Goal: Task Accomplishment & Management: Manage account settings

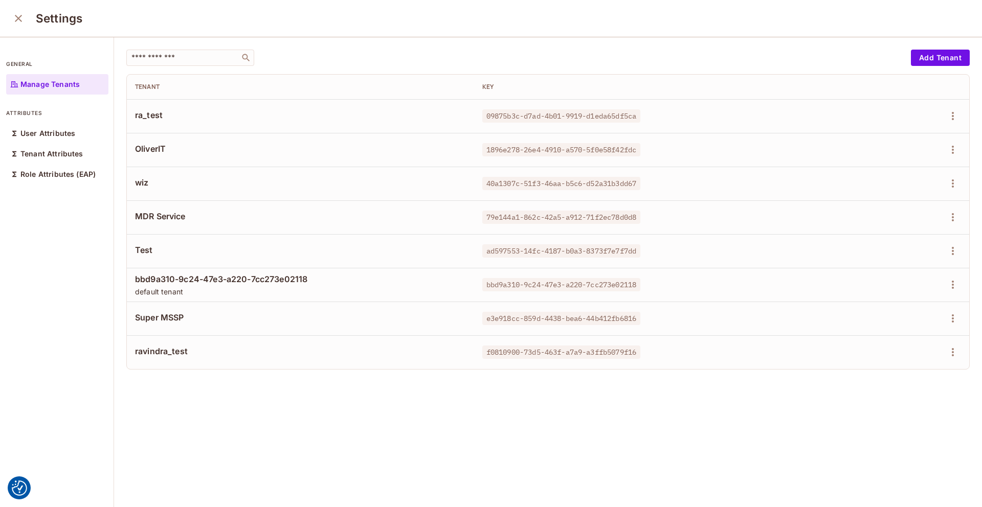
click at [16, 18] on icon "close" at bounding box center [18, 18] width 12 height 12
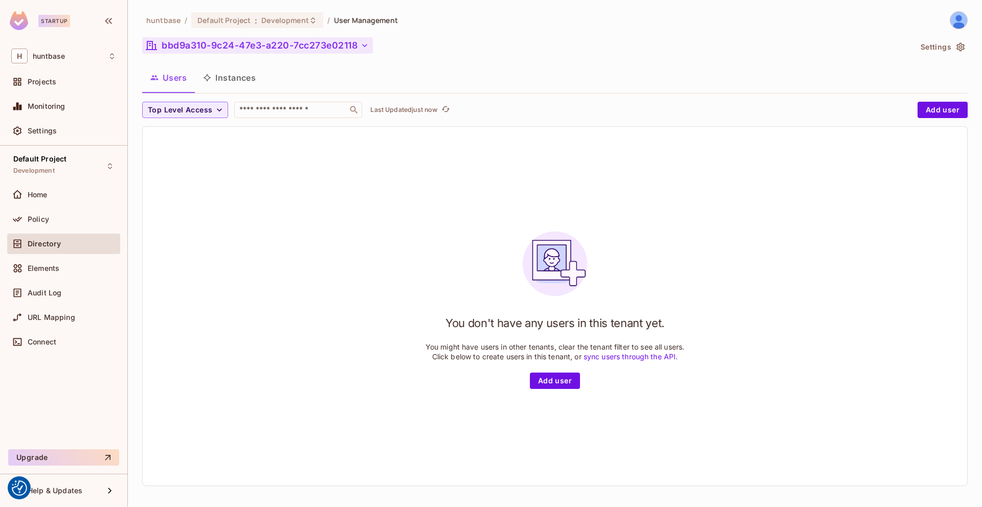
click at [264, 38] on button "bbd9a310-9c24-47e3-a220-7cc273e02118" at bounding box center [257, 45] width 231 height 16
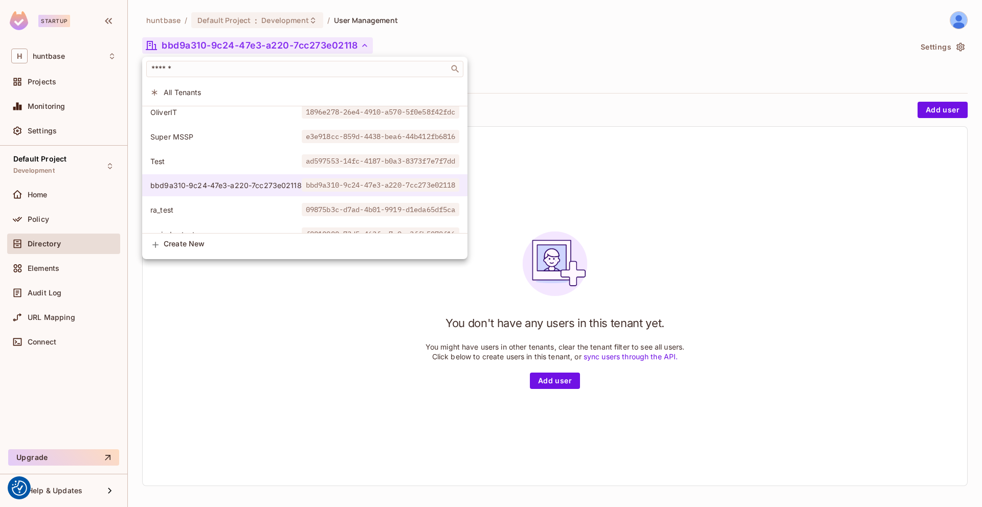
scroll to position [69, 0]
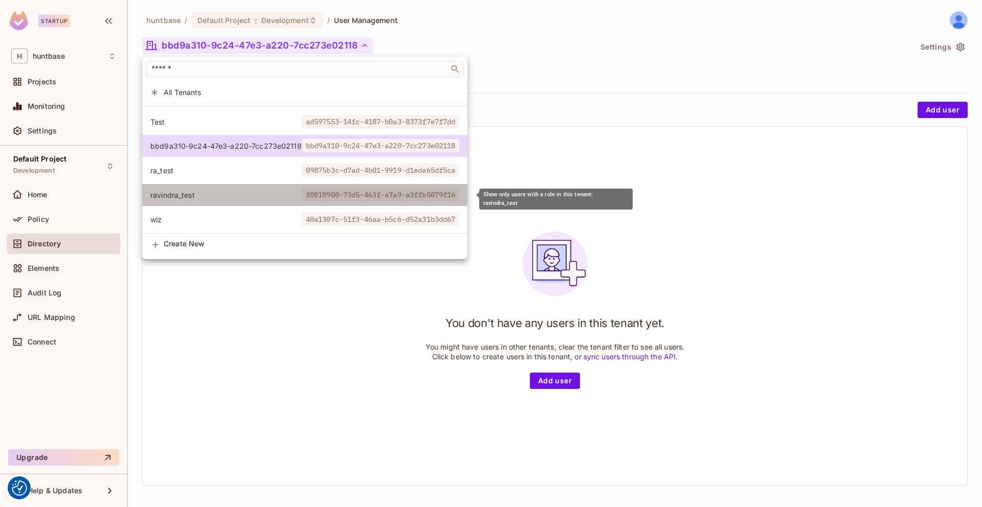
click at [196, 198] on span "ravindra_test" at bounding box center [225, 195] width 151 height 10
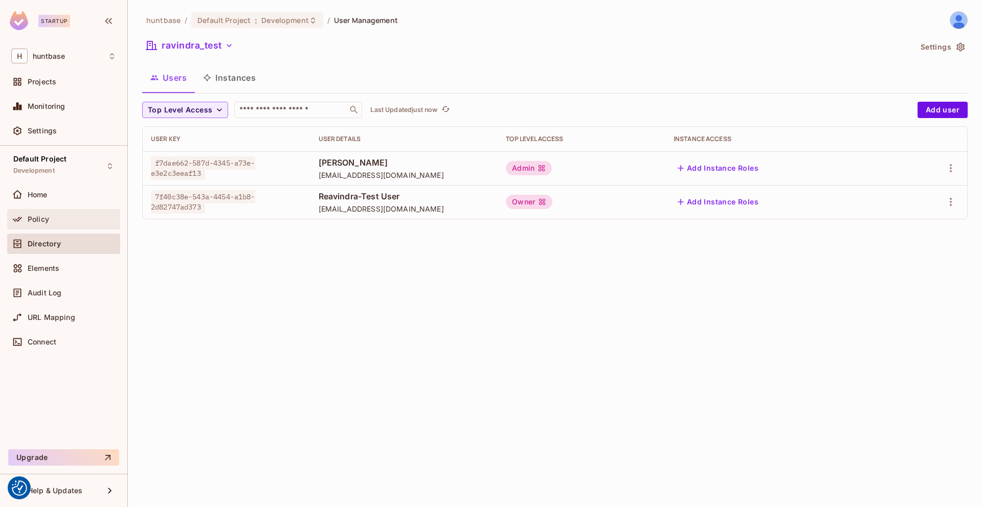
click at [46, 214] on div "Policy" at bounding box center [63, 219] width 105 height 12
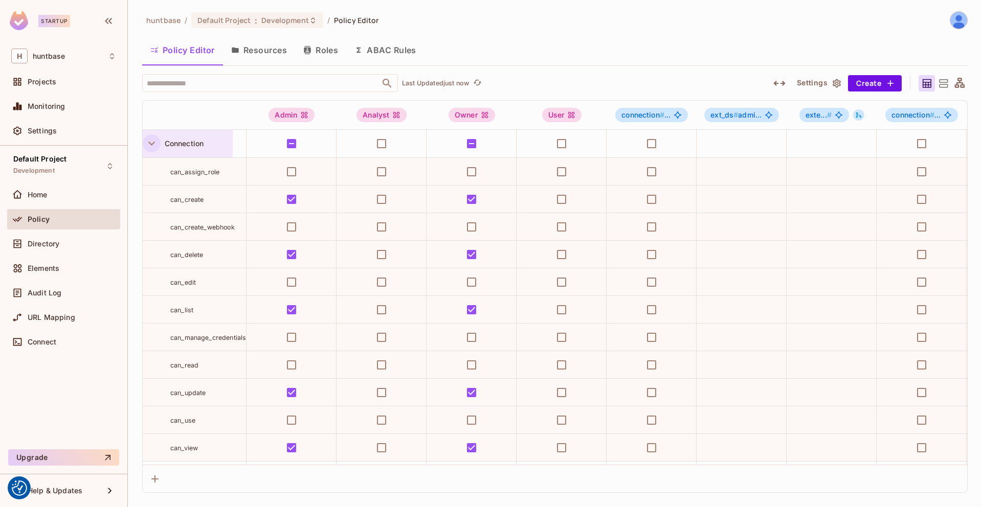
click at [154, 144] on icon "button" at bounding box center [152, 144] width 14 height 14
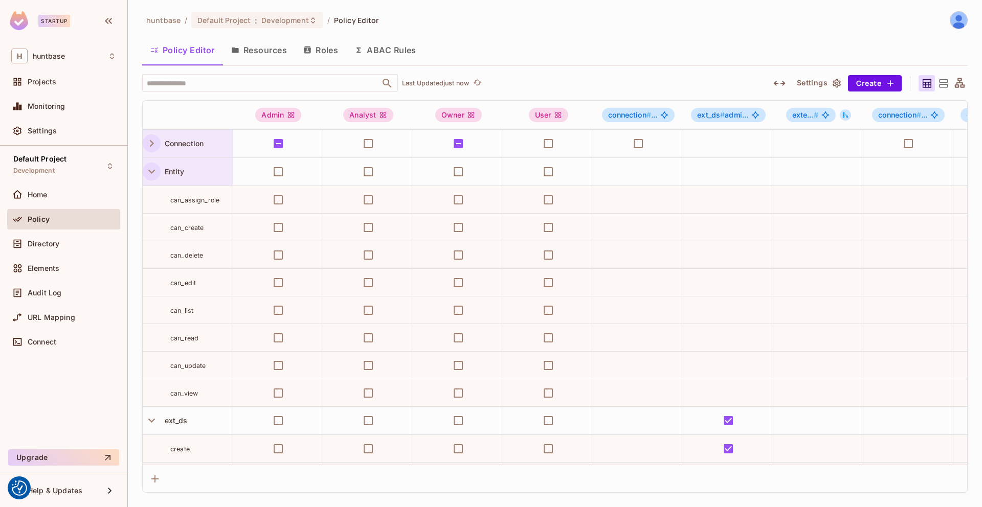
click at [152, 170] on icon "button" at bounding box center [152, 172] width 14 height 14
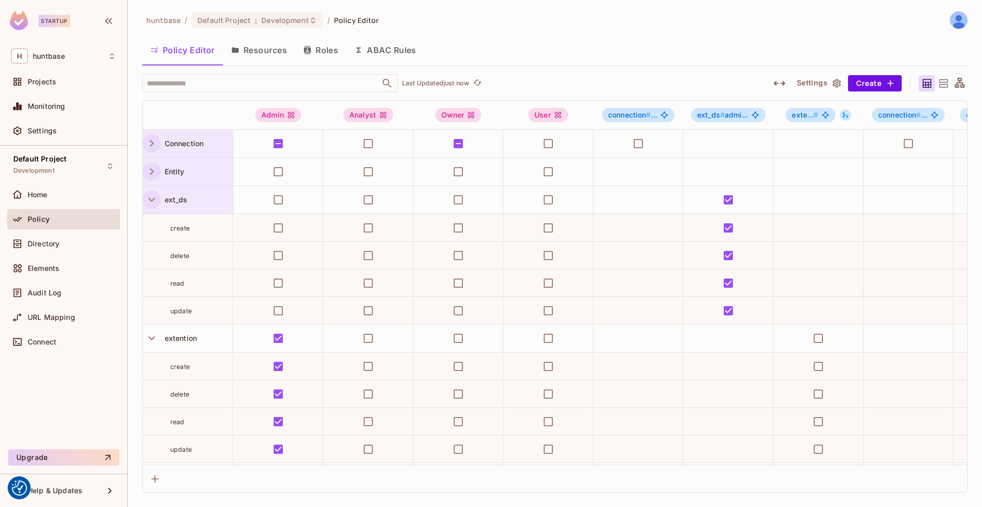
click at [149, 196] on icon "button" at bounding box center [152, 200] width 14 height 14
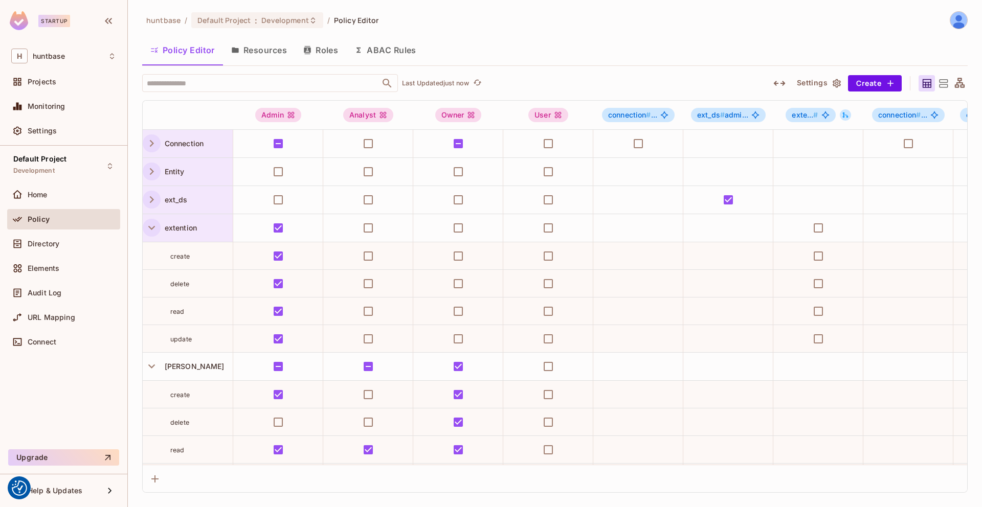
click at [151, 230] on icon "button" at bounding box center [152, 228] width 14 height 14
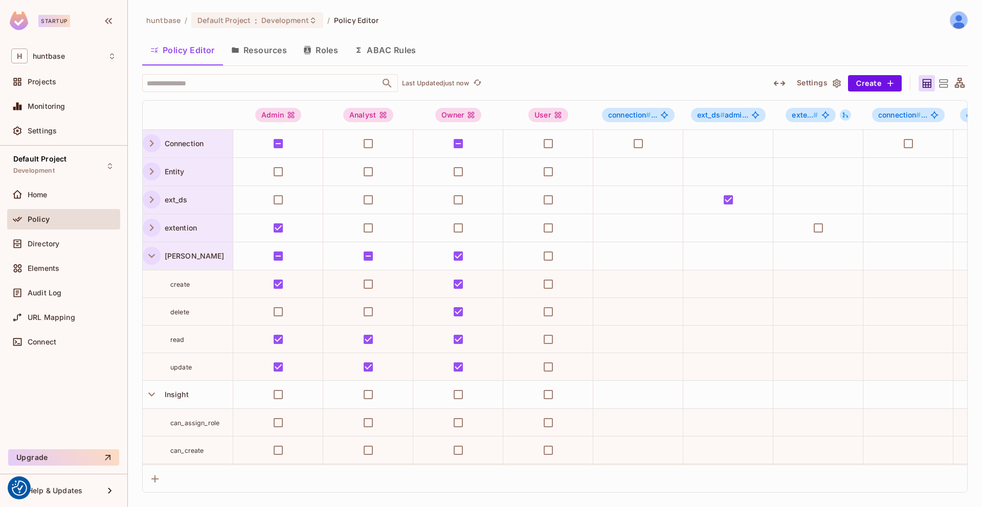
click at [148, 259] on icon "button" at bounding box center [152, 256] width 14 height 14
click at [152, 288] on icon "button" at bounding box center [152, 284] width 14 height 14
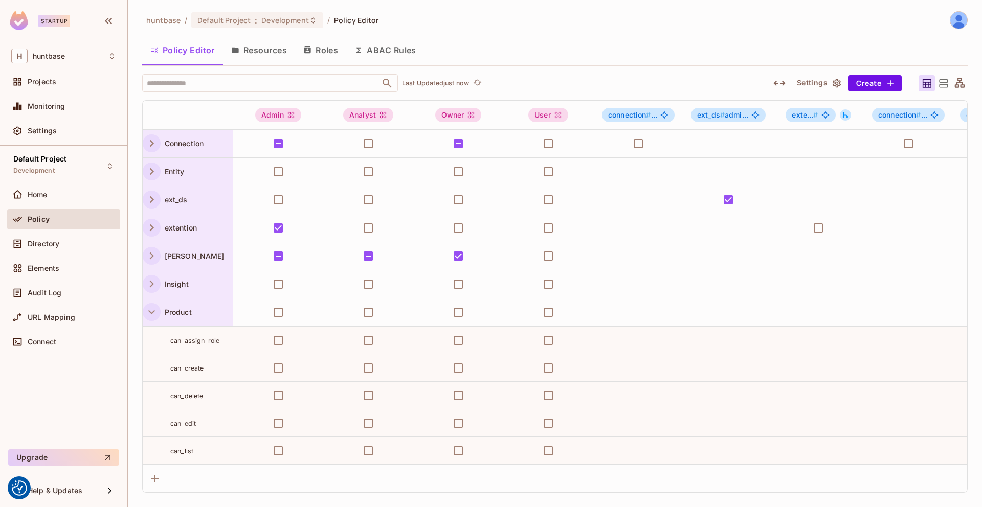
click at [151, 309] on icon "button" at bounding box center [152, 312] width 14 height 14
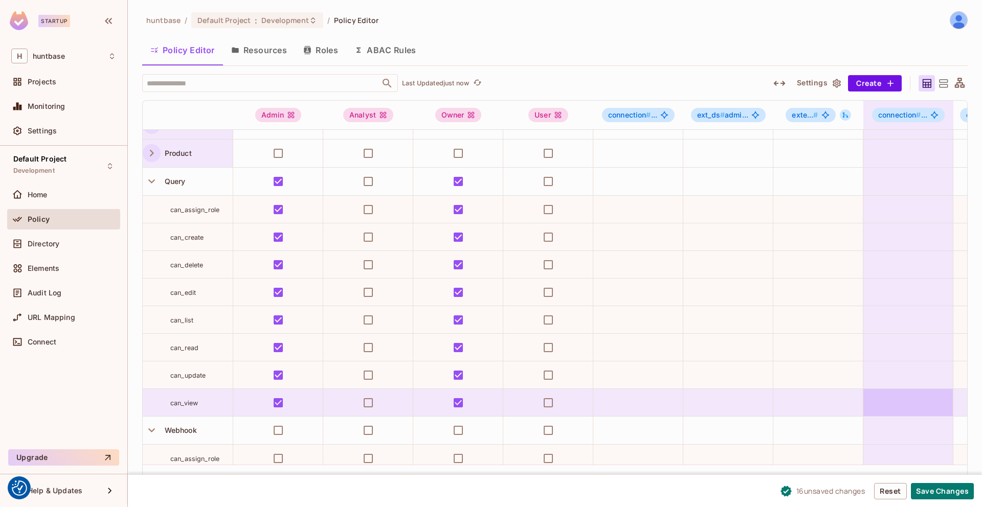
scroll to position [160, 0]
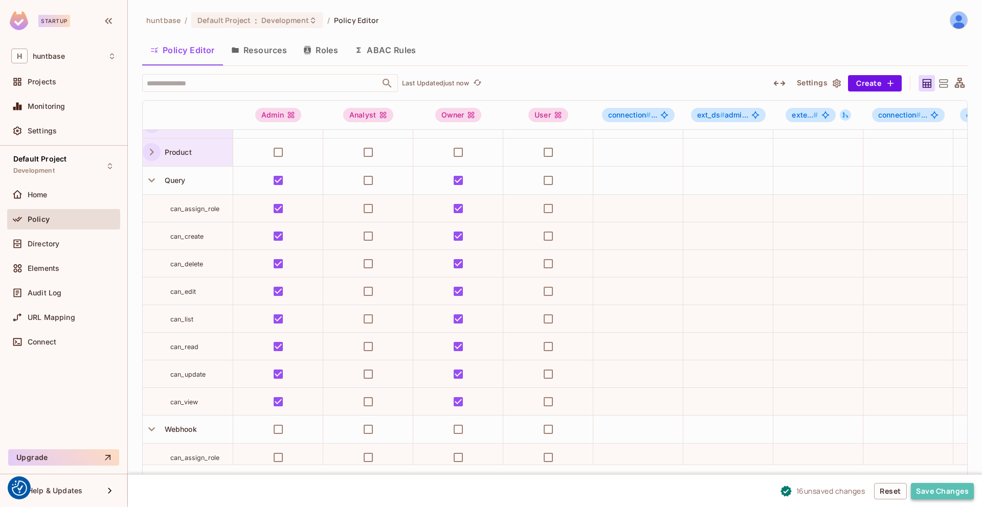
click at [947, 490] on button "Save Changes" at bounding box center [942, 491] width 63 height 16
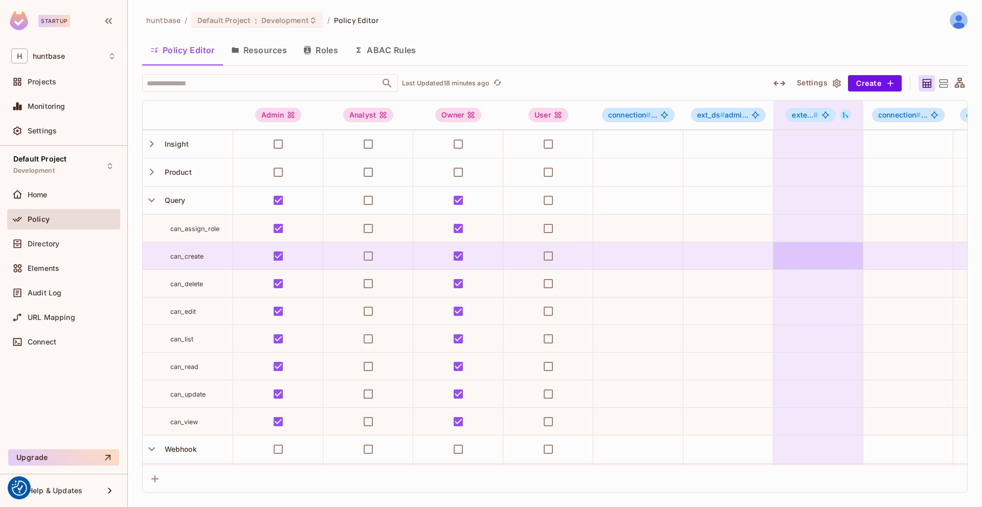
scroll to position [0, 0]
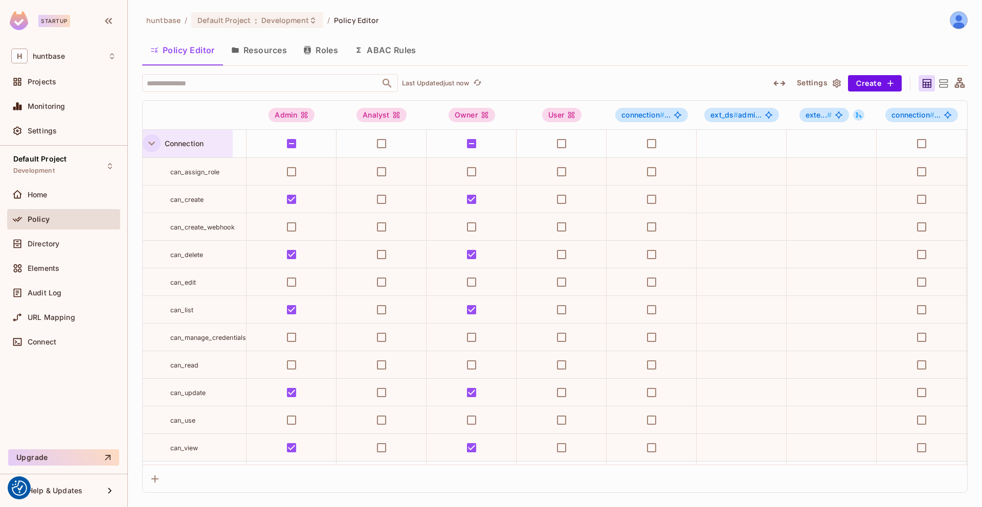
click at [148, 143] on icon "button" at bounding box center [152, 144] width 14 height 14
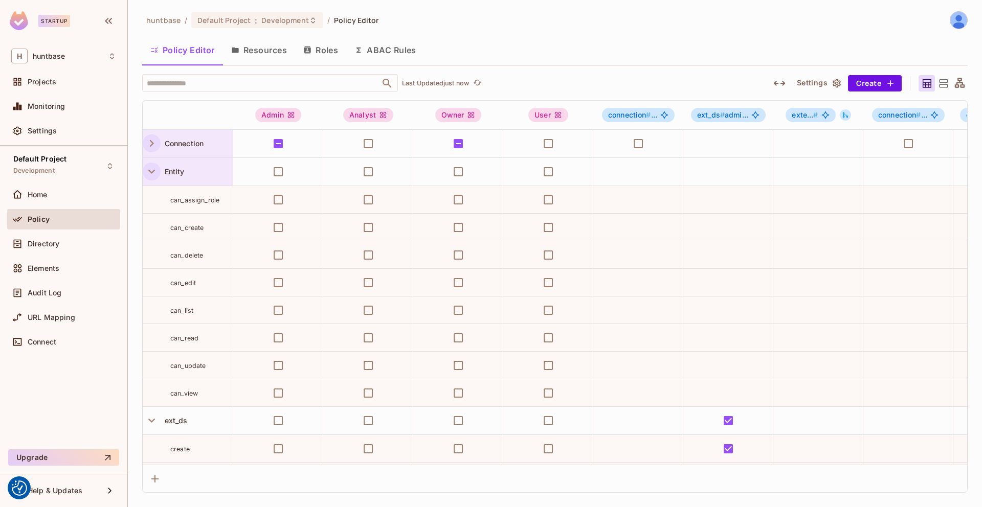
click at [152, 170] on icon "button" at bounding box center [152, 172] width 14 height 14
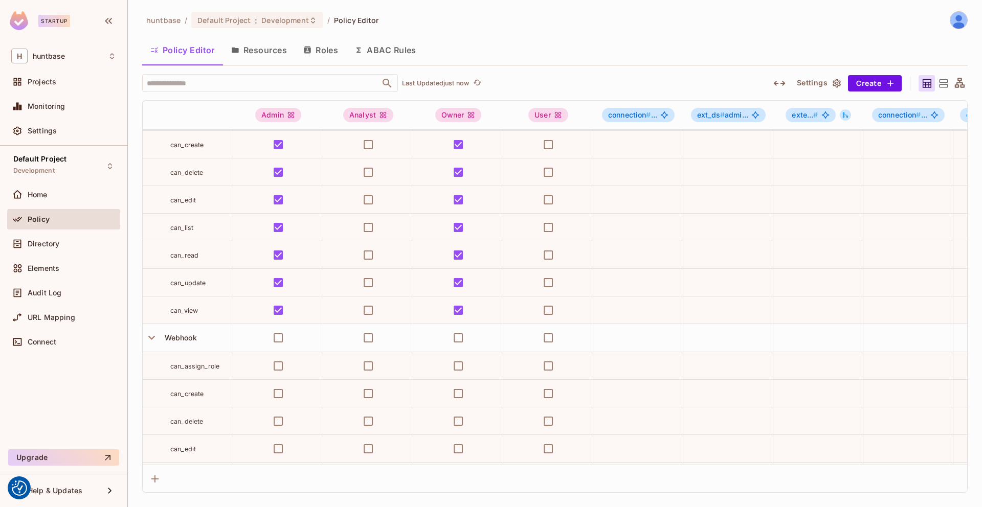
scroll to position [1133, 0]
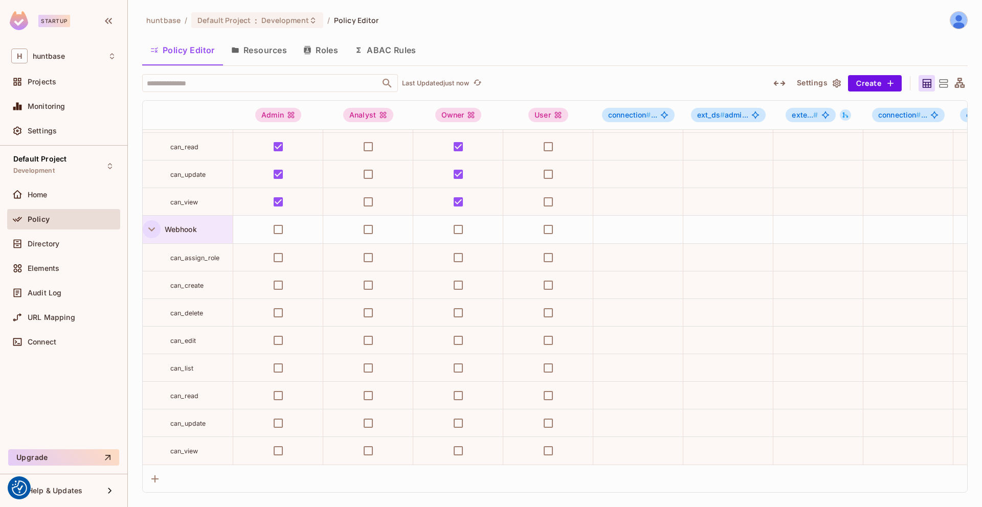
click at [149, 226] on icon "button" at bounding box center [152, 229] width 14 height 14
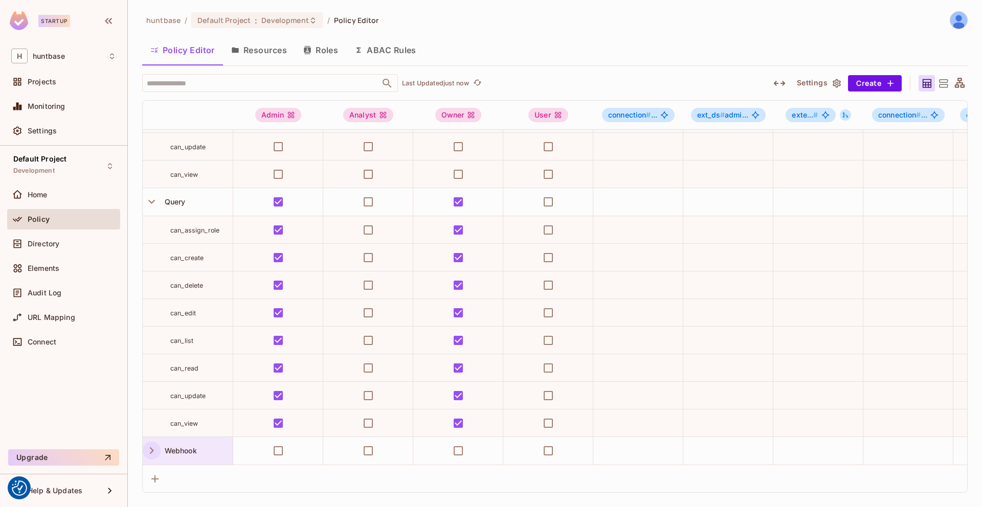
scroll to position [912, 0]
click at [265, 54] on button "Resources" at bounding box center [259, 50] width 72 height 26
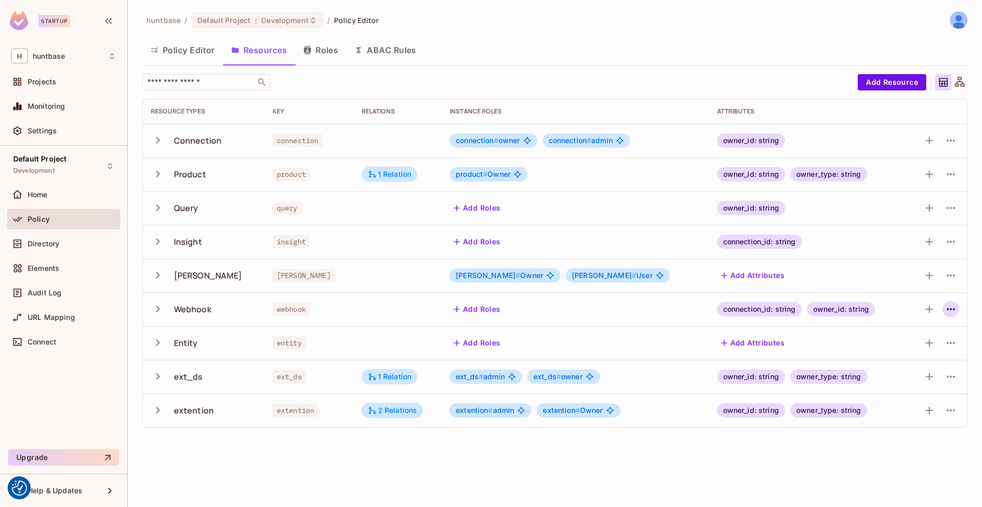
click at [954, 310] on icon "button" at bounding box center [951, 309] width 8 height 2
click at [883, 368] on div "Delete Resource" at bounding box center [910, 372] width 57 height 10
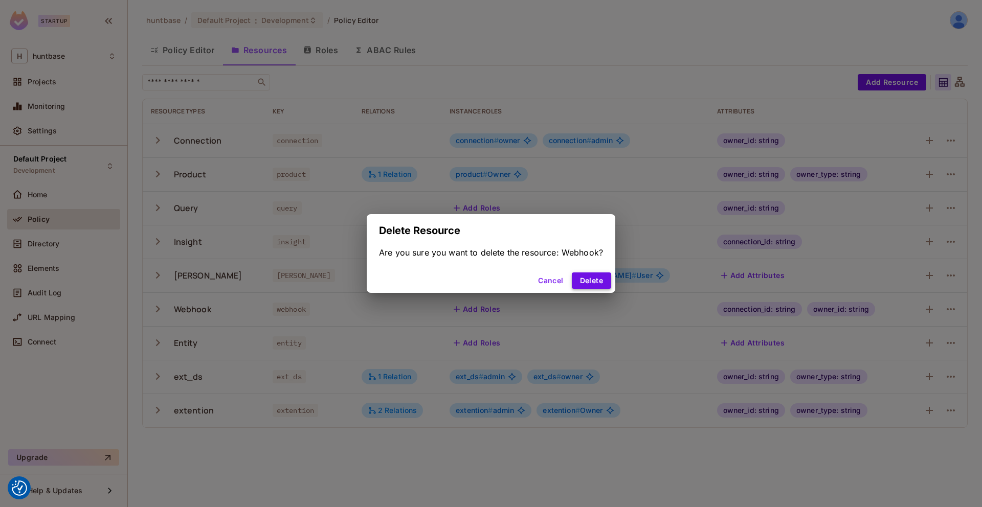
click at [589, 277] on button "Delete" at bounding box center [591, 281] width 39 height 16
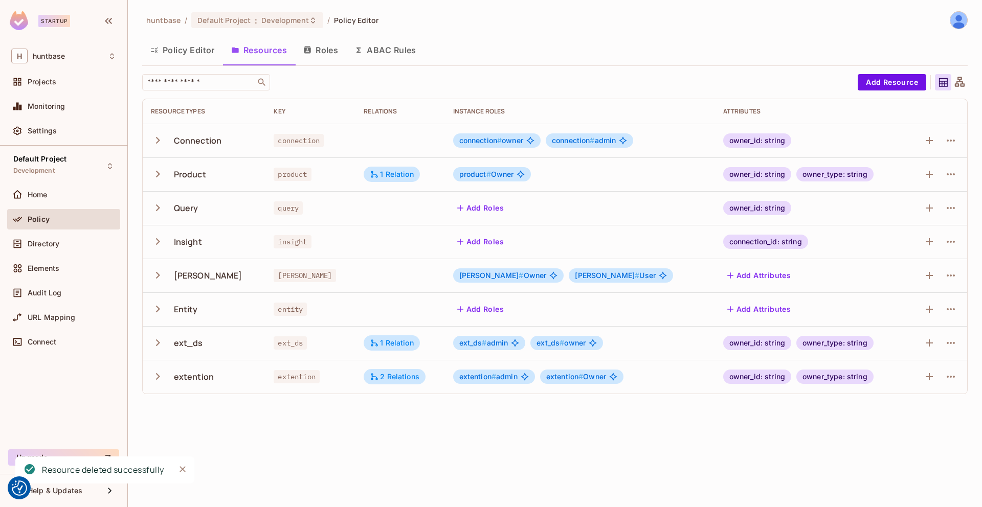
click at [187, 53] on button "Policy Editor" at bounding box center [182, 50] width 81 height 26
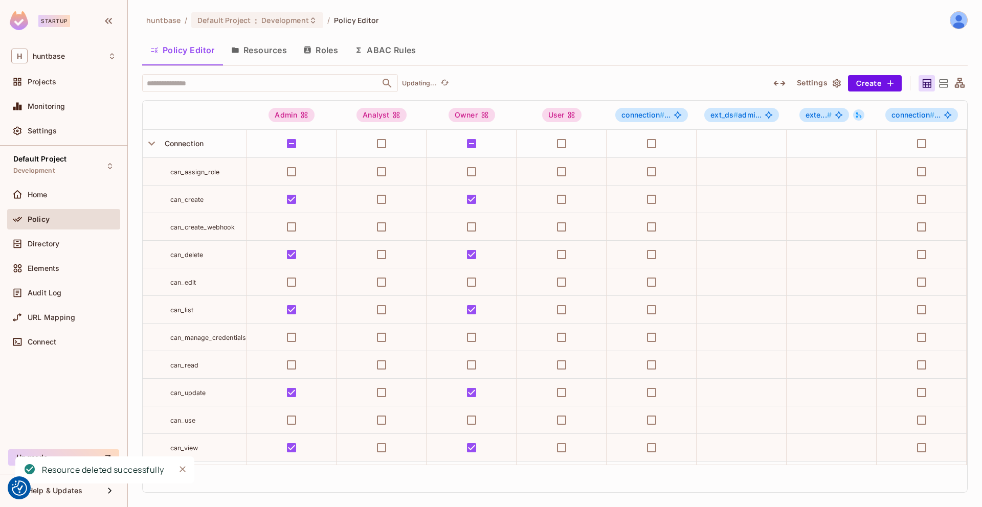
click at [247, 55] on button "Resources" at bounding box center [259, 50] width 72 height 26
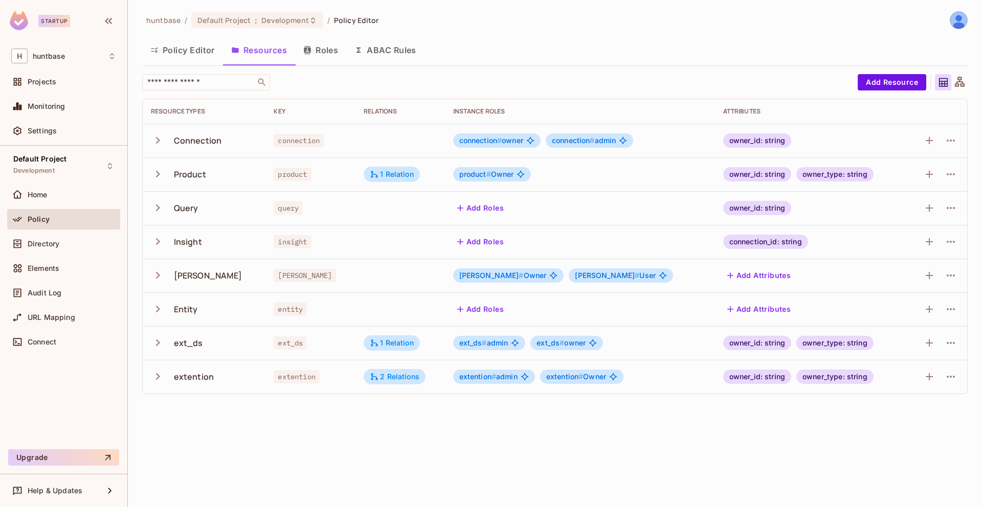
click at [155, 312] on icon "button" at bounding box center [158, 309] width 14 height 14
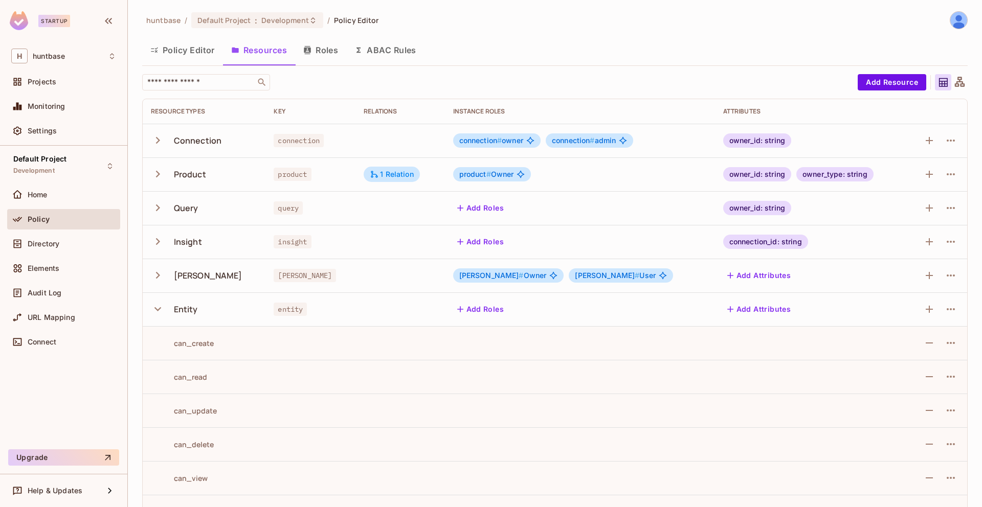
click at [191, 50] on button "Policy Editor" at bounding box center [182, 50] width 81 height 26
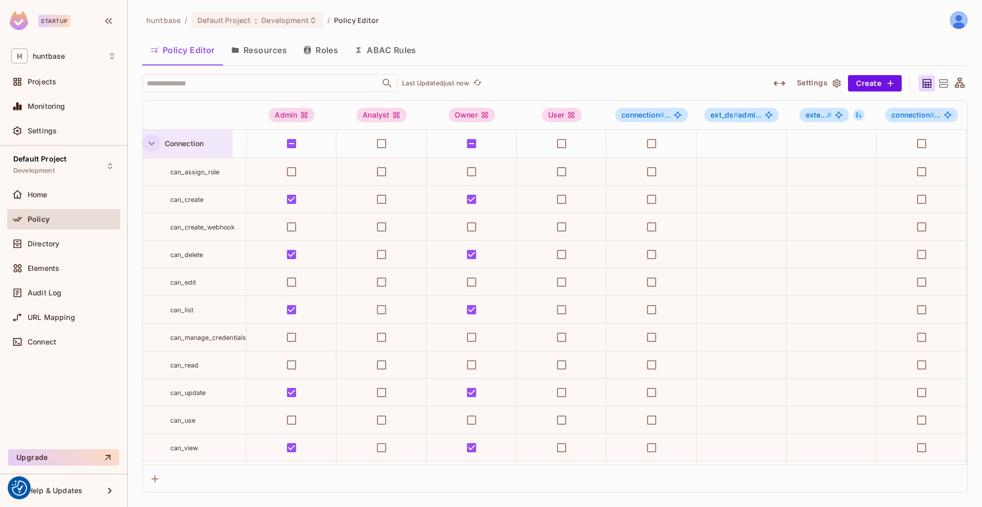
click at [150, 139] on icon "button" at bounding box center [152, 144] width 14 height 14
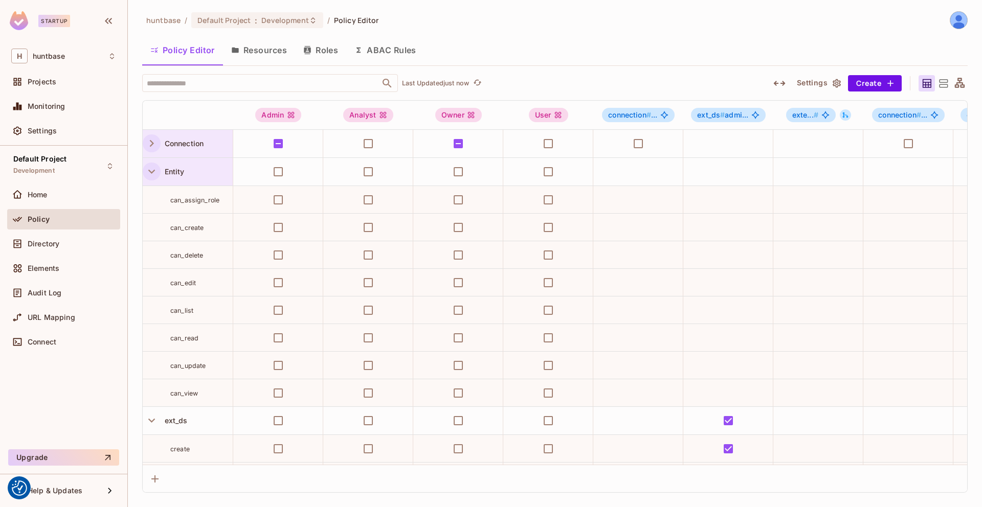
click at [153, 178] on button "button" at bounding box center [152, 172] width 18 height 18
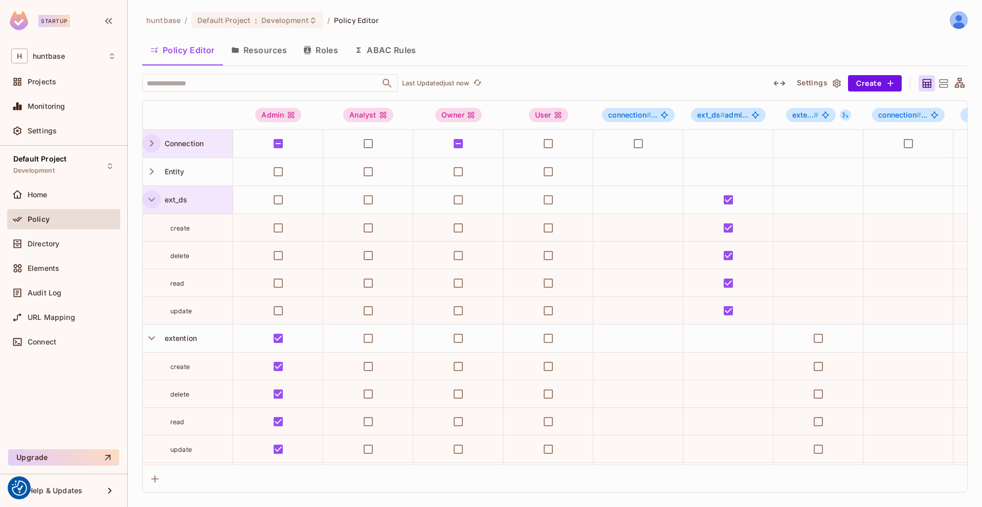
click at [154, 206] on icon "button" at bounding box center [152, 200] width 14 height 14
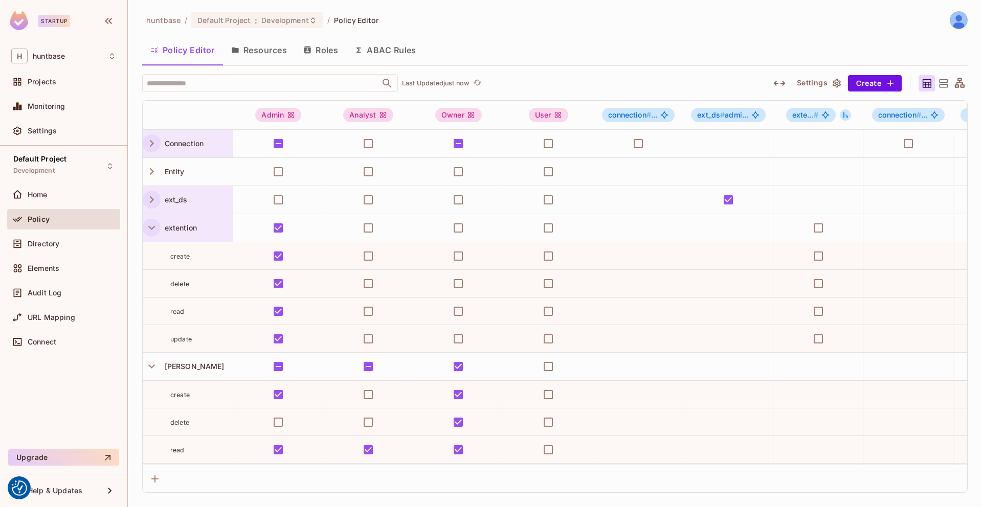
click at [150, 231] on icon "button" at bounding box center [152, 228] width 14 height 14
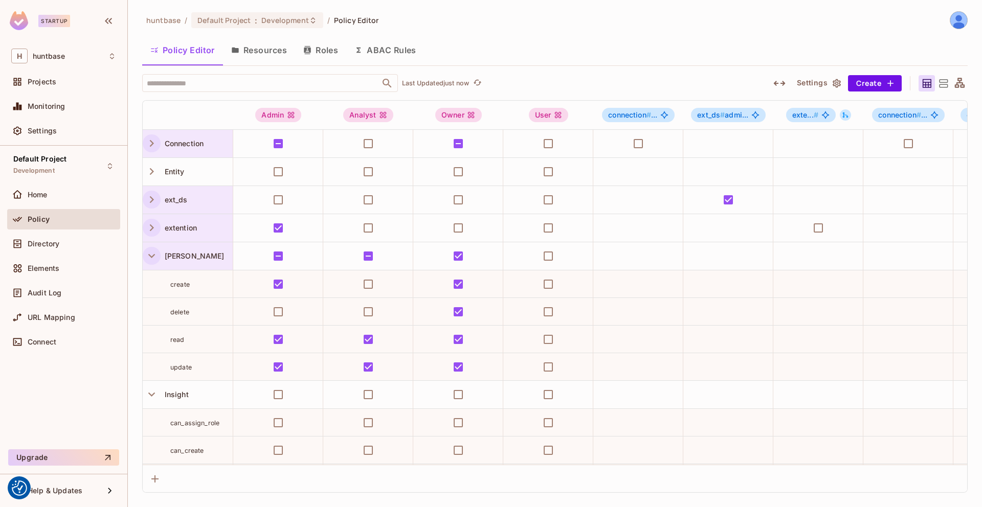
click at [151, 260] on icon "button" at bounding box center [152, 256] width 14 height 14
click at [150, 286] on icon "button" at bounding box center [152, 284] width 14 height 14
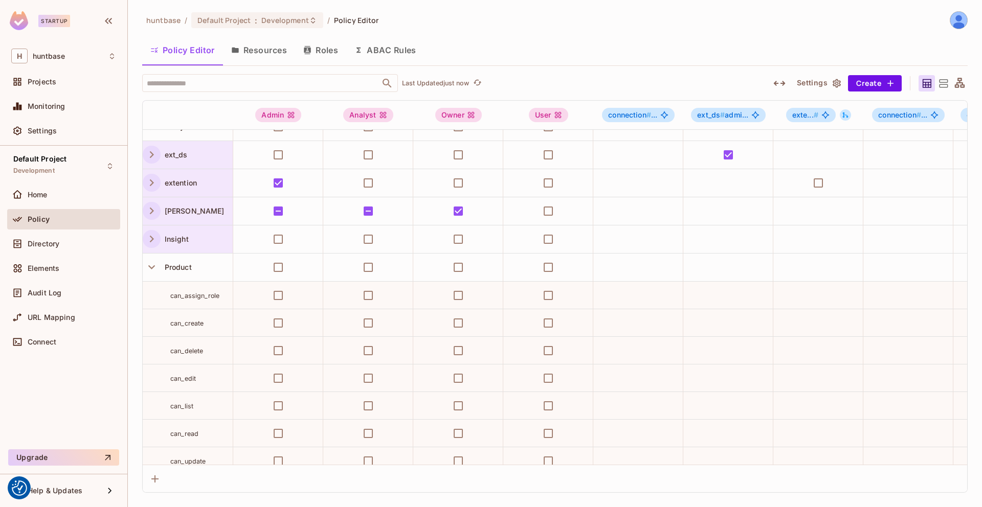
scroll to position [46, 0]
click at [150, 270] on icon "button" at bounding box center [152, 266] width 14 height 14
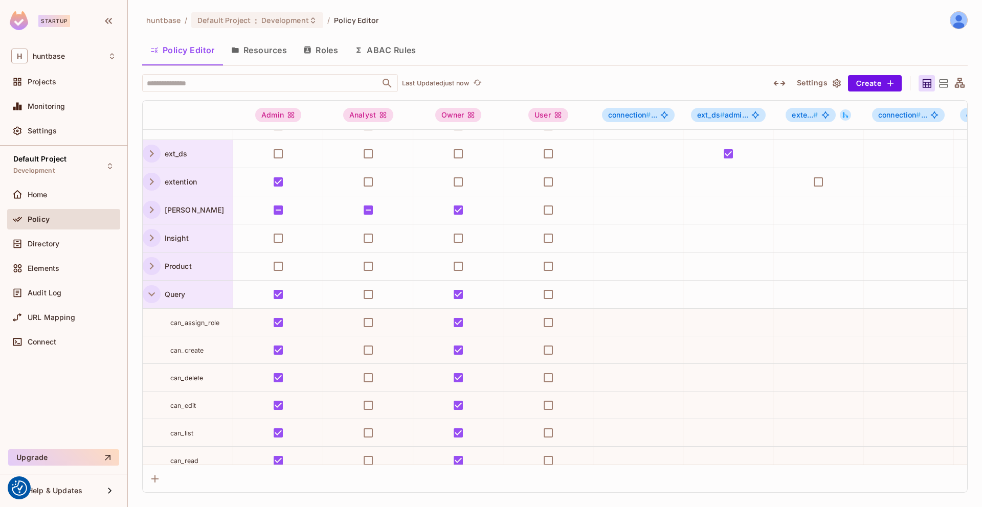
click at [154, 293] on icon "button" at bounding box center [151, 295] width 7 height 4
click at [157, 311] on div "Webhook" at bounding box center [188, 323] width 90 height 28
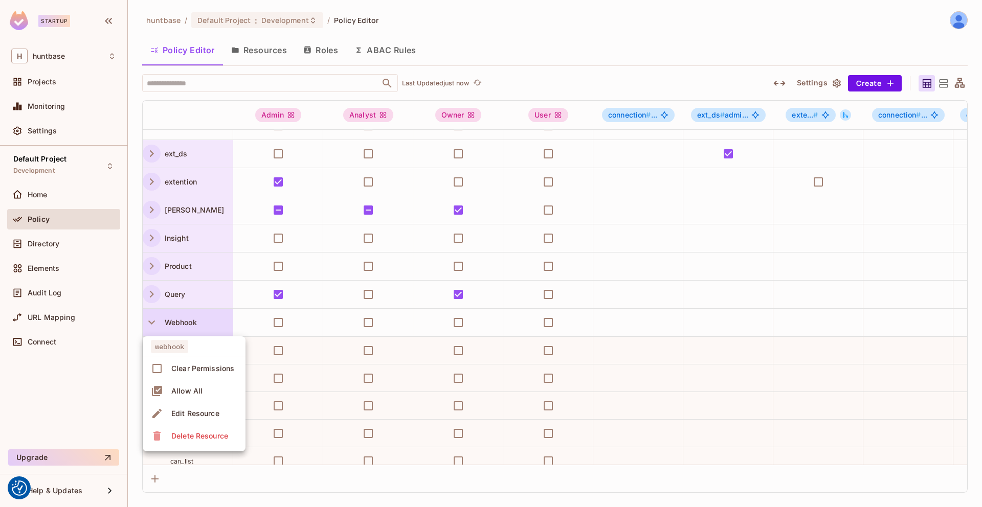
click at [151, 319] on div at bounding box center [491, 253] width 982 height 507
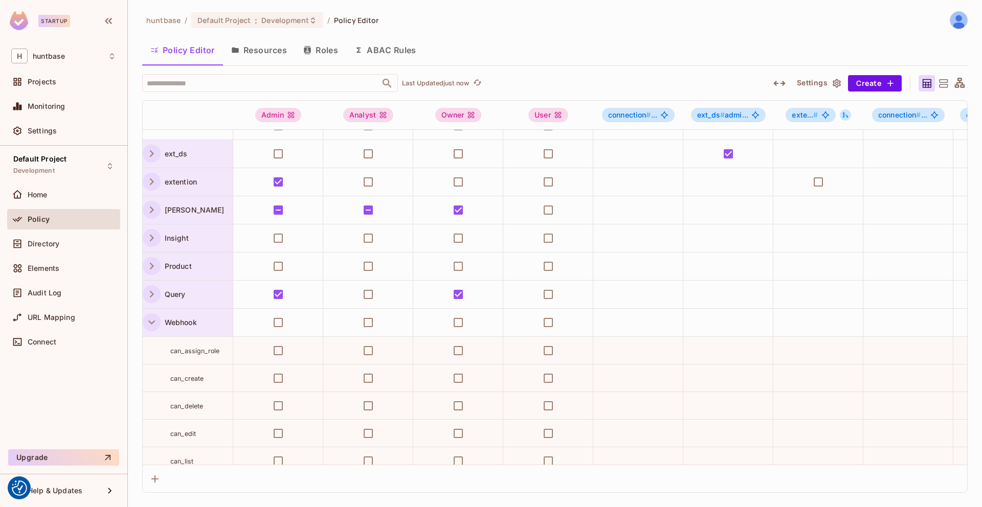
click at [147, 330] on button "button" at bounding box center [152, 323] width 18 height 18
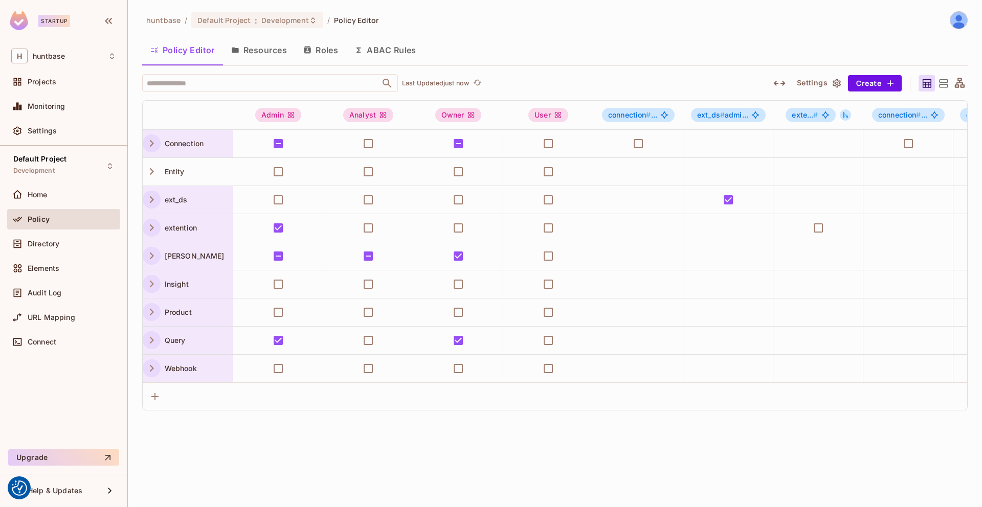
click at [153, 372] on icon "button" at bounding box center [152, 369] width 14 height 14
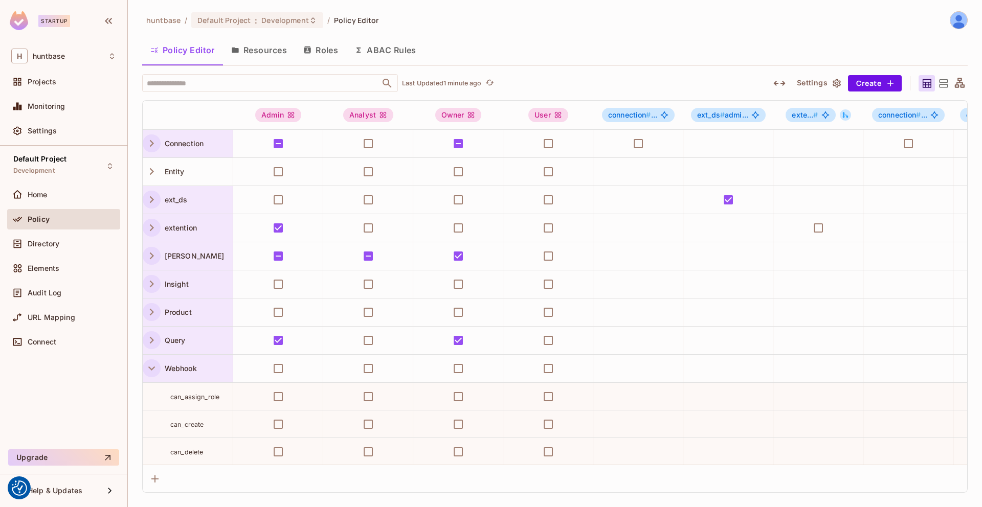
click at [251, 53] on button "Resources" at bounding box center [259, 50] width 72 height 26
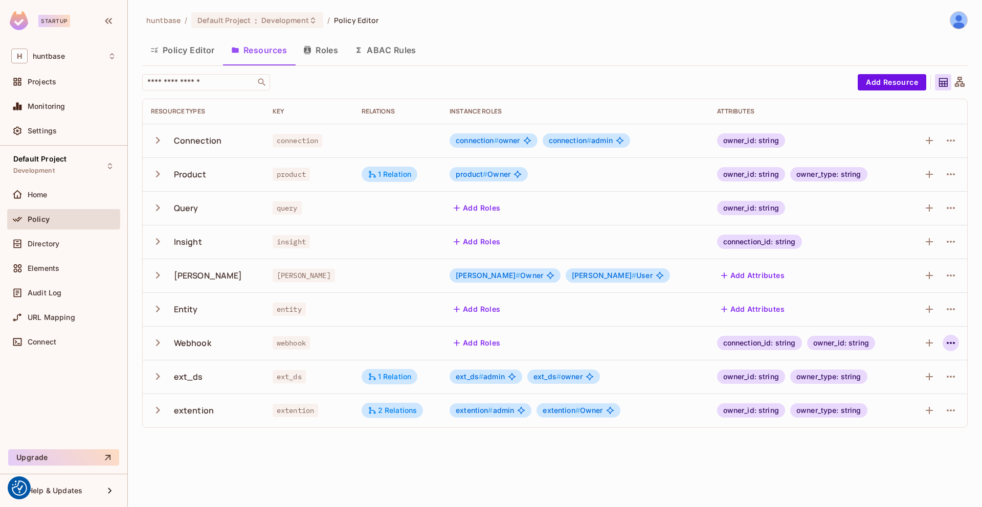
click at [951, 342] on icon "button" at bounding box center [951, 343] width 12 height 12
click at [895, 410] on div "Delete Resource" at bounding box center [910, 406] width 57 height 10
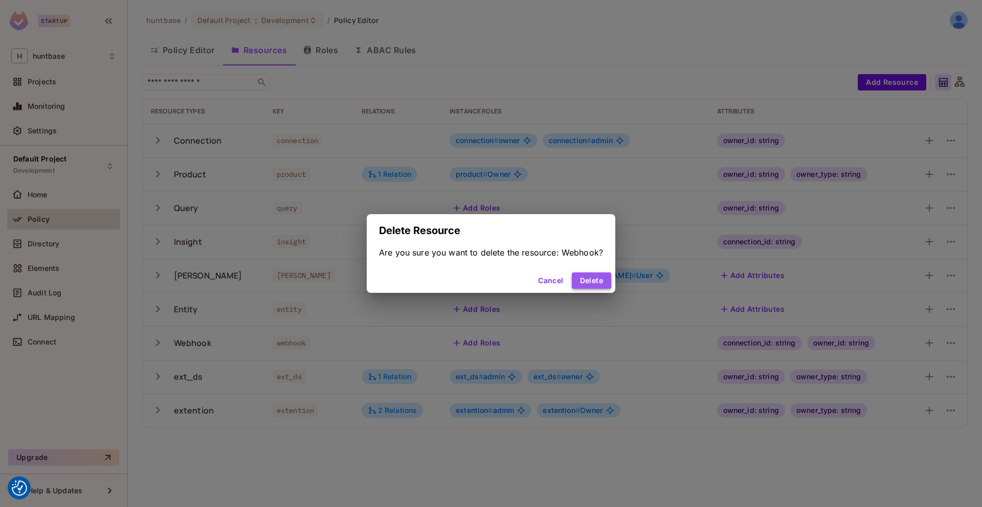
click at [586, 278] on button "Delete" at bounding box center [591, 281] width 39 height 16
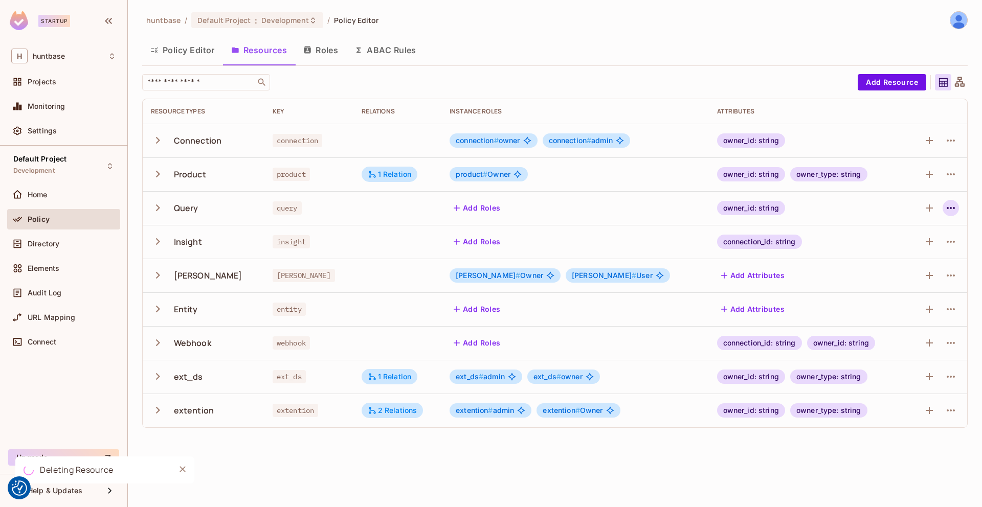
click at [956, 208] on icon "button" at bounding box center [951, 208] width 12 height 12
click at [901, 269] on div "Delete Resource" at bounding box center [910, 271] width 57 height 10
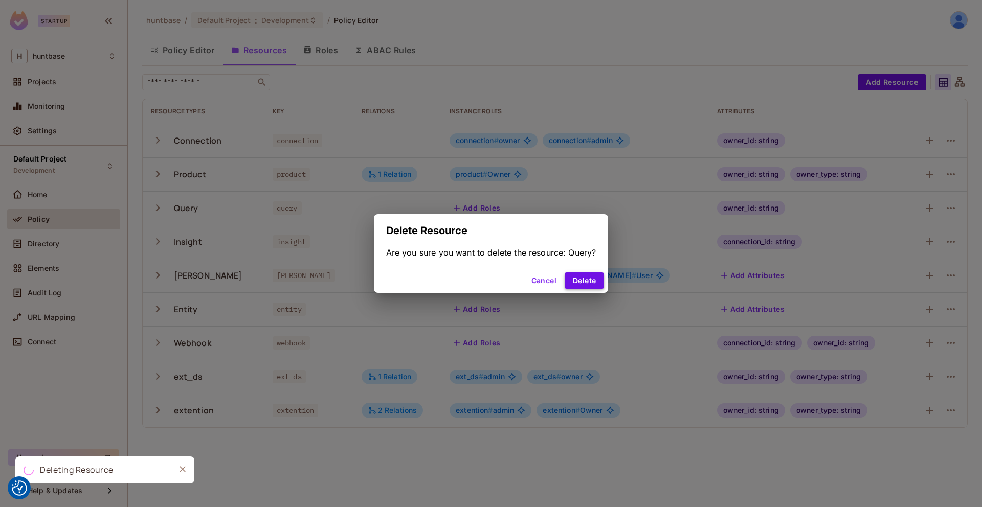
click at [585, 278] on button "Delete" at bounding box center [584, 281] width 39 height 16
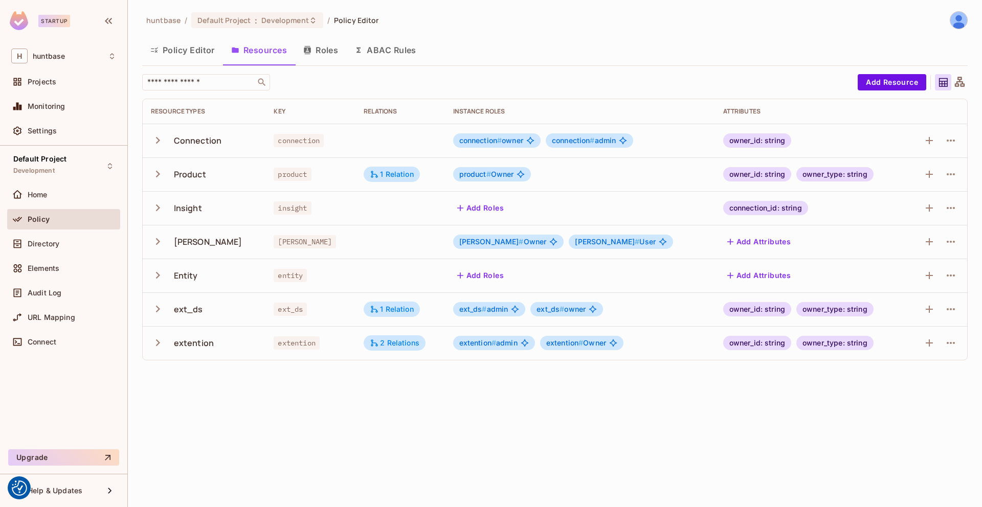
click at [167, 142] on button "button" at bounding box center [160, 140] width 18 height 22
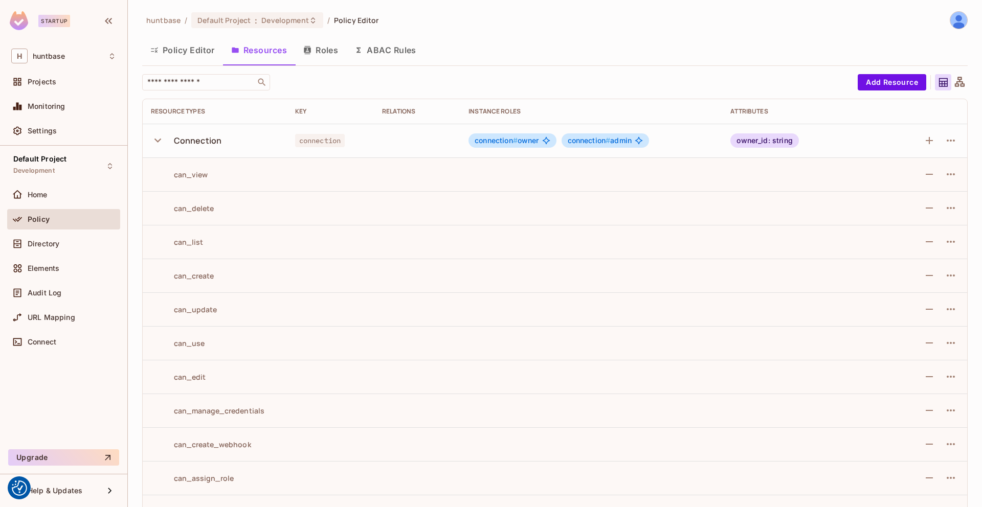
click at [164, 141] on button "button" at bounding box center [160, 140] width 18 height 22
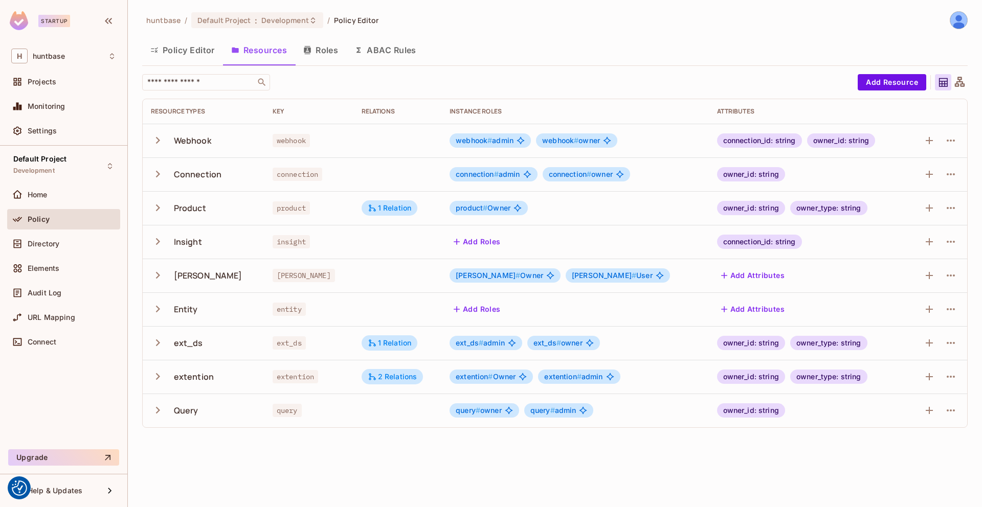
click at [158, 406] on icon "button" at bounding box center [158, 411] width 14 height 14
click at [179, 54] on button "Policy Editor" at bounding box center [182, 50] width 81 height 26
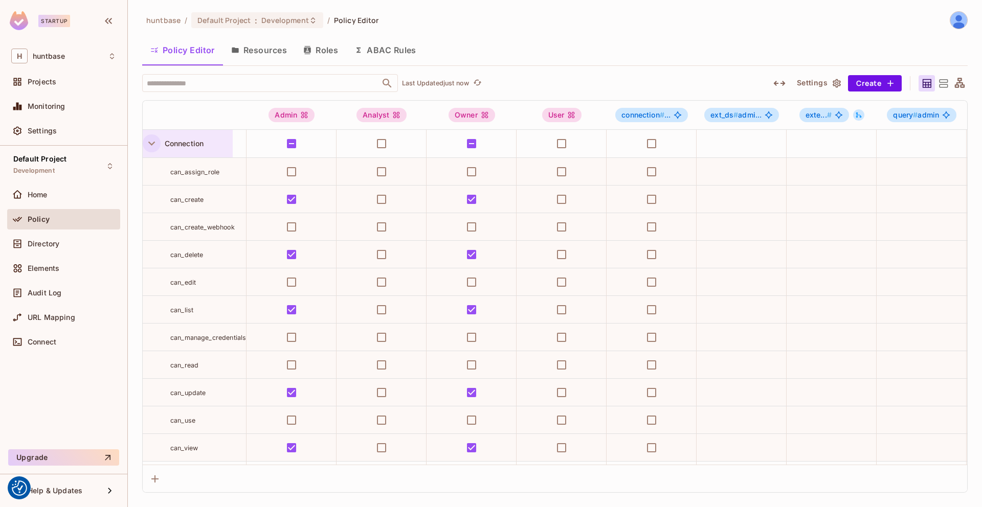
click at [153, 144] on icon "button" at bounding box center [152, 144] width 14 height 14
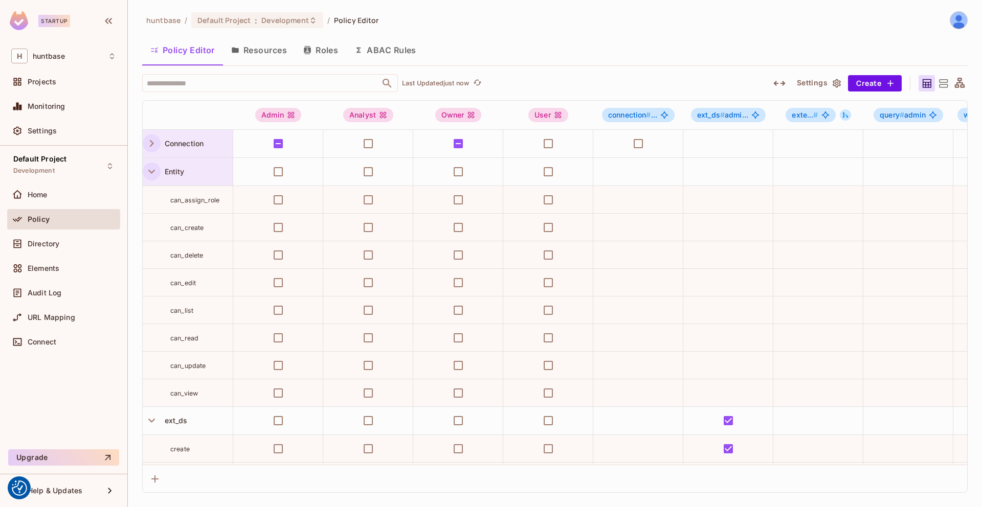
click at [149, 166] on icon "button" at bounding box center [152, 172] width 14 height 14
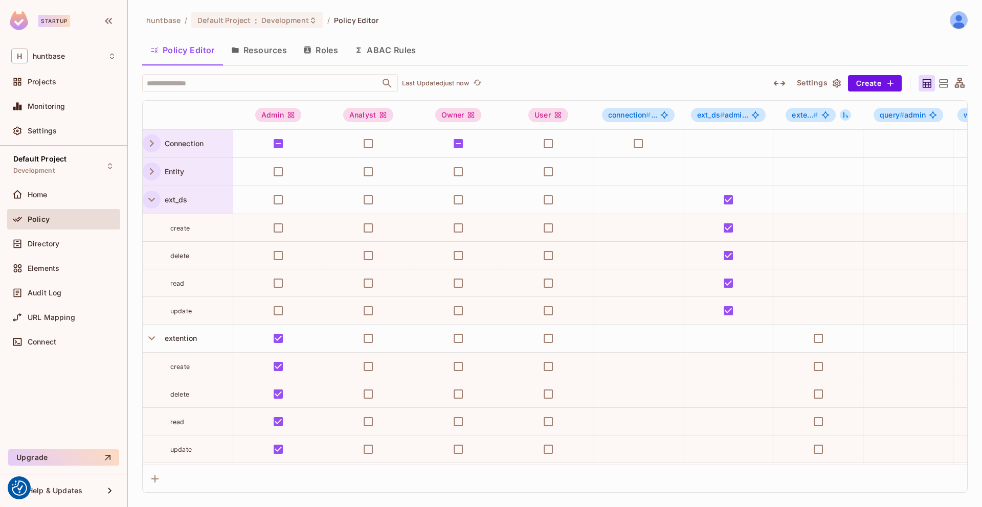
click at [150, 191] on button "button" at bounding box center [152, 200] width 18 height 18
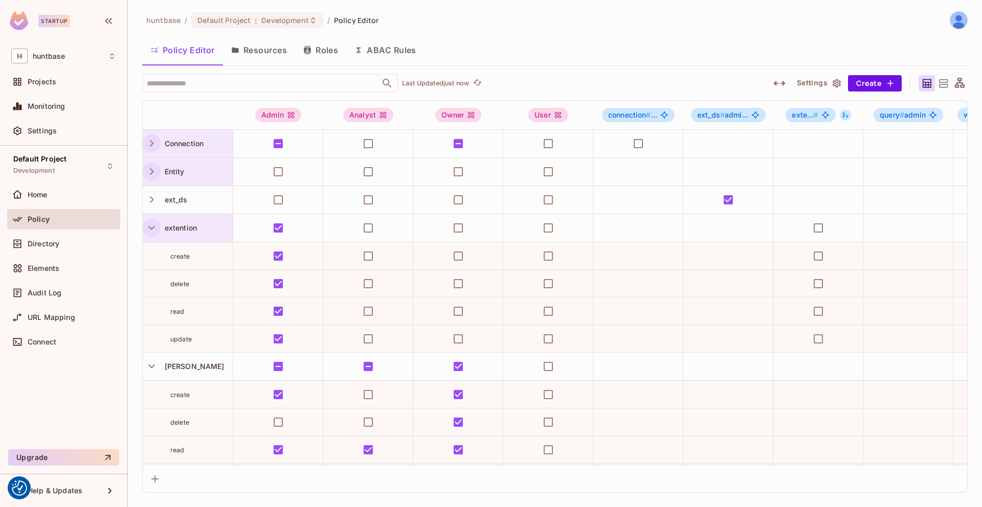
click at [158, 224] on icon "button" at bounding box center [152, 228] width 14 height 14
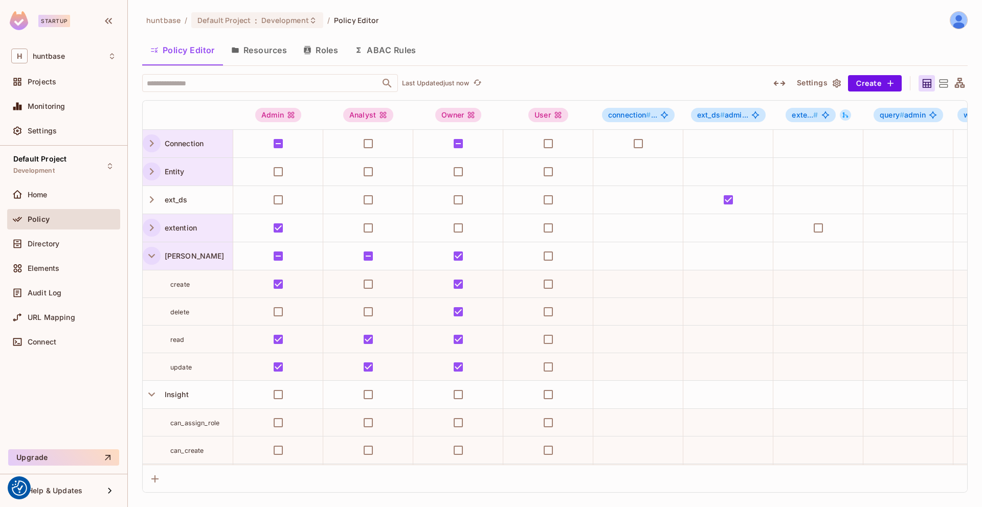
click at [150, 253] on icon "button" at bounding box center [152, 256] width 14 height 14
click at [148, 278] on icon "button" at bounding box center [152, 284] width 14 height 14
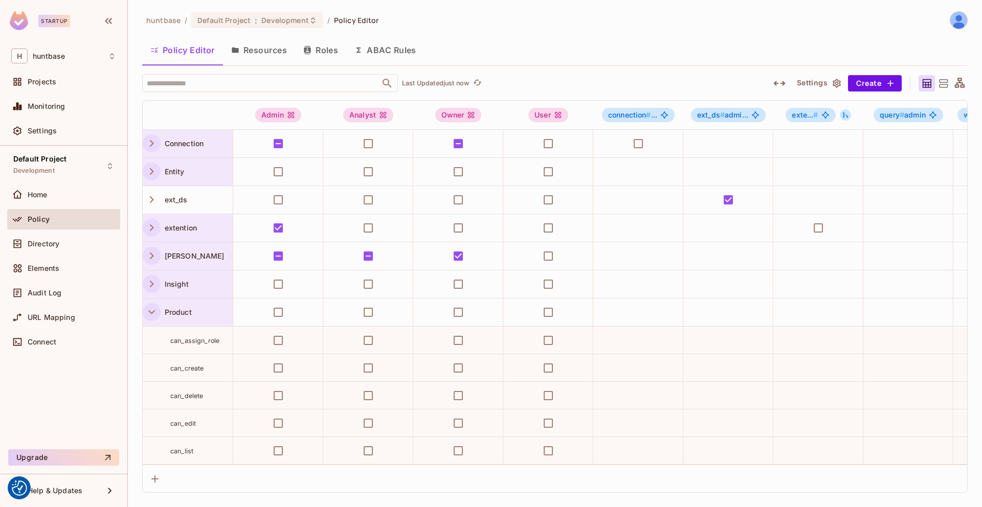
click at [150, 308] on icon "button" at bounding box center [152, 312] width 14 height 14
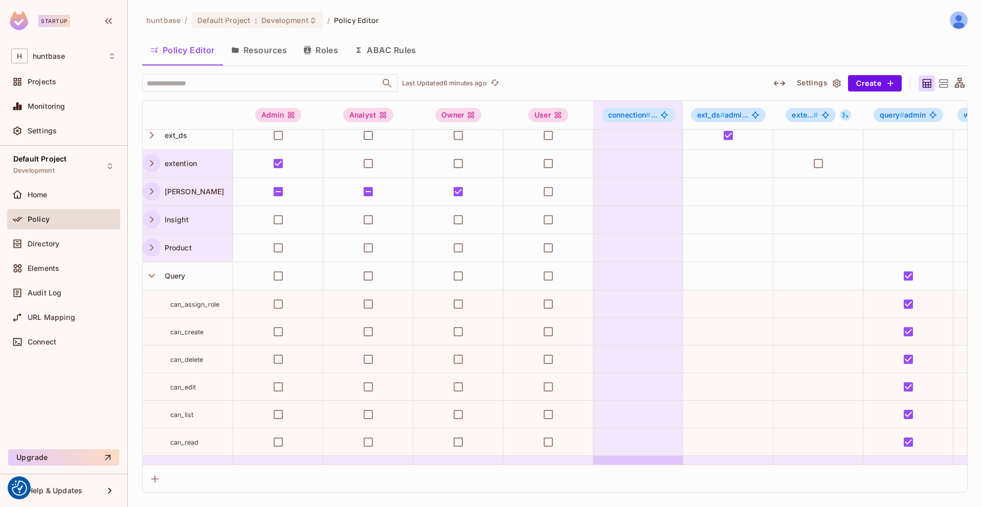
scroll to position [29, 0]
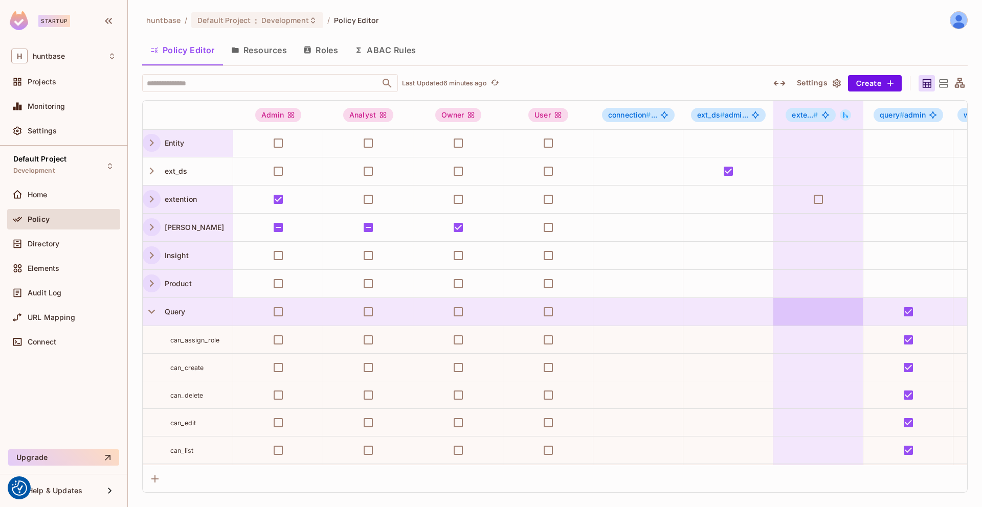
click at [802, 310] on td at bounding box center [818, 312] width 90 height 28
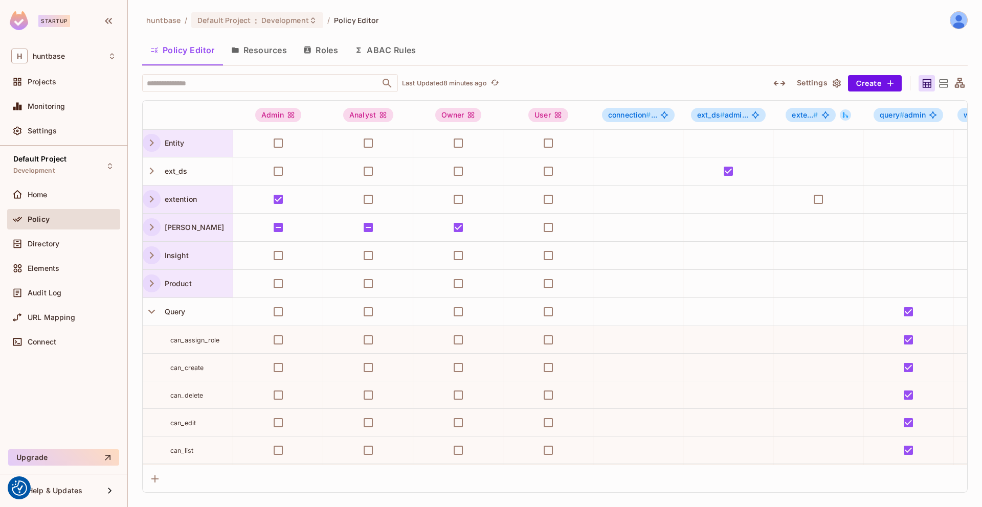
click at [324, 56] on button "Roles" at bounding box center [320, 50] width 51 height 26
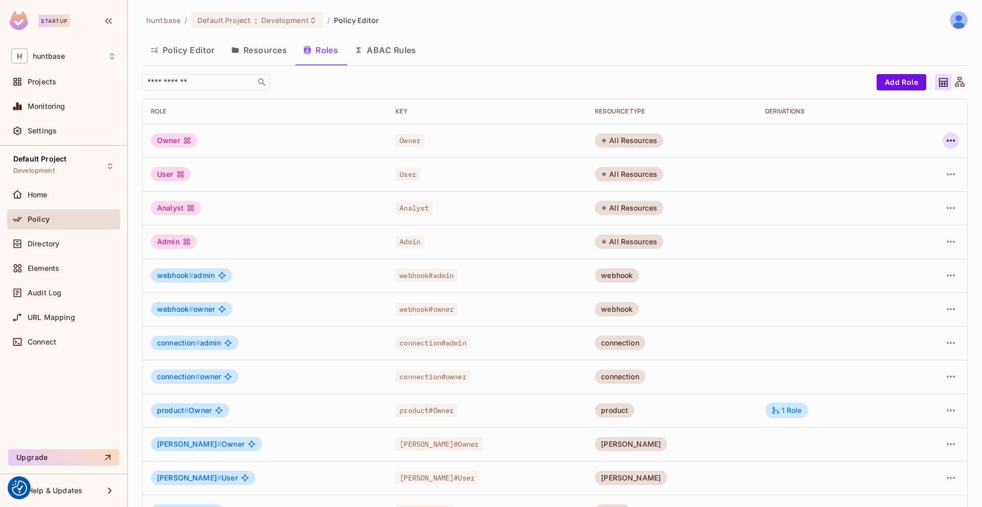
click at [951, 138] on icon "button" at bounding box center [951, 141] width 12 height 12
click at [922, 163] on span "Edit Role" at bounding box center [905, 164] width 37 height 16
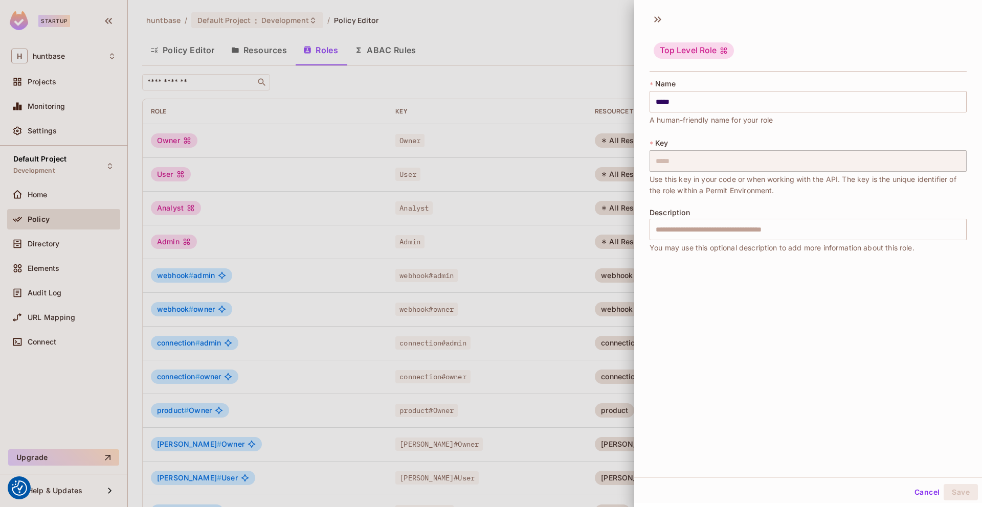
click at [574, 38] on div at bounding box center [491, 253] width 982 height 507
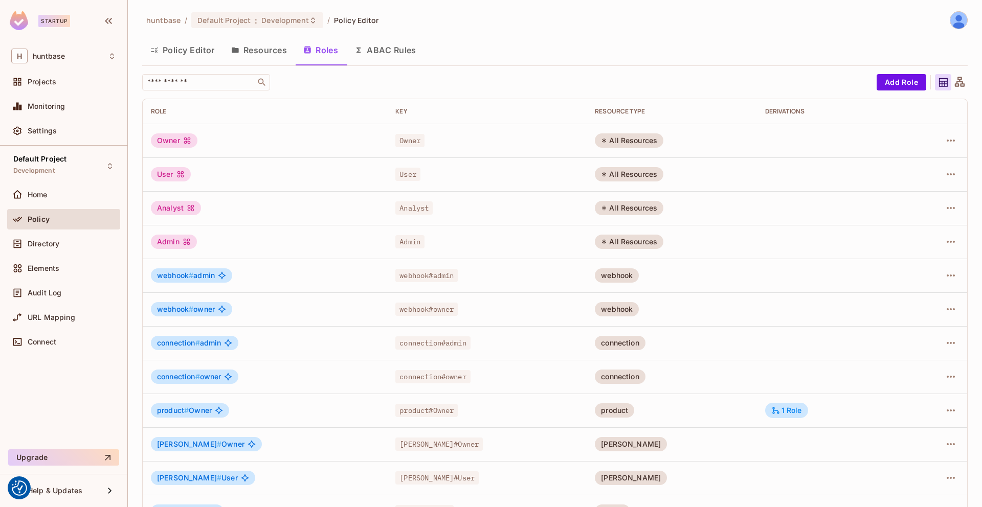
click at [192, 52] on button "Policy Editor" at bounding box center [182, 50] width 81 height 26
